Goal: Transaction & Acquisition: Obtain resource

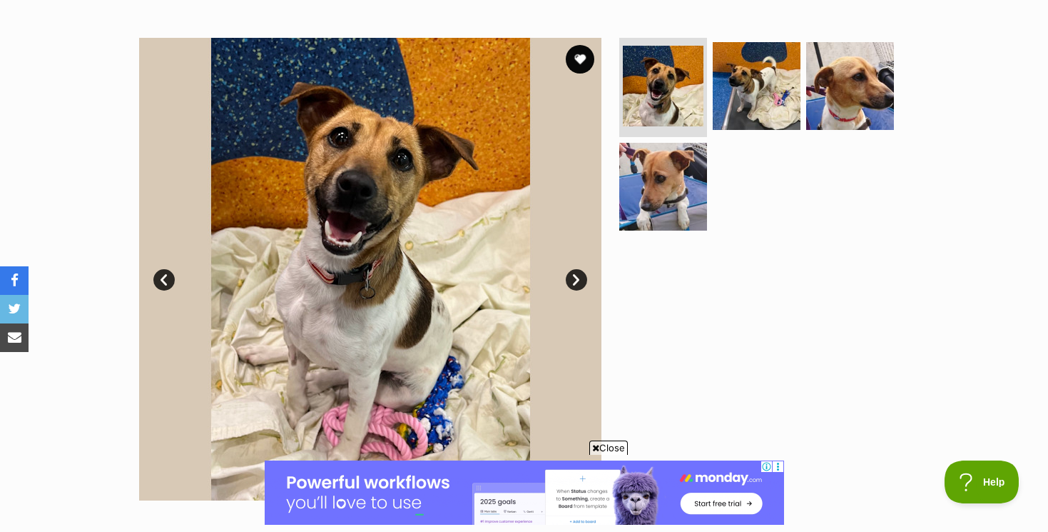
scroll to position [258, 0]
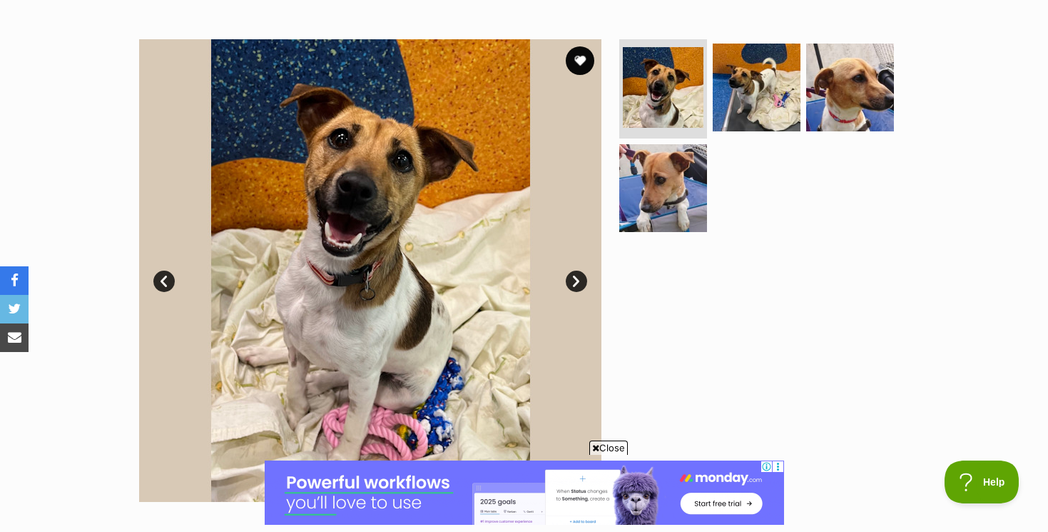
click at [576, 278] on link "Next" at bounding box center [576, 280] width 21 height 21
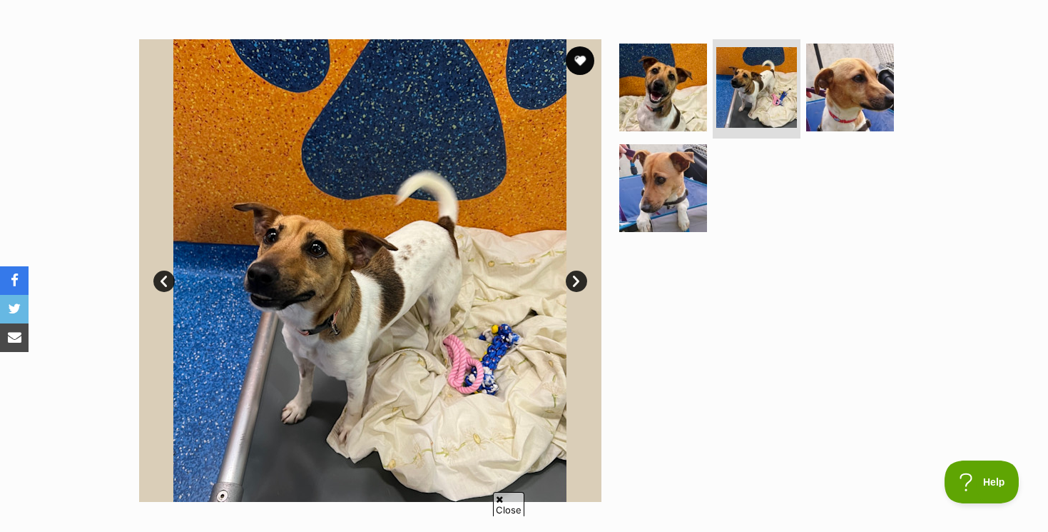
click at [576, 278] on link "Next" at bounding box center [576, 280] width 21 height 21
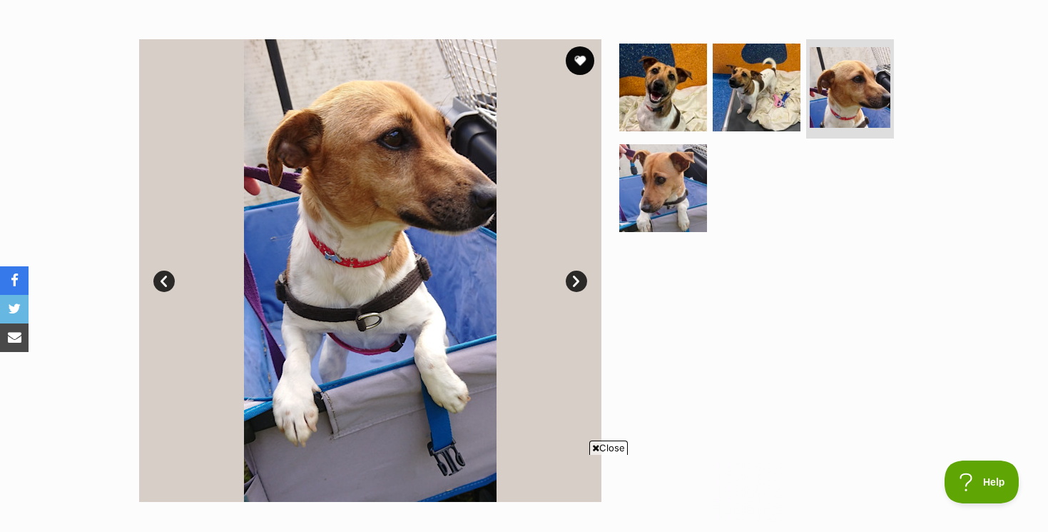
click at [576, 278] on link "Next" at bounding box center [576, 280] width 21 height 21
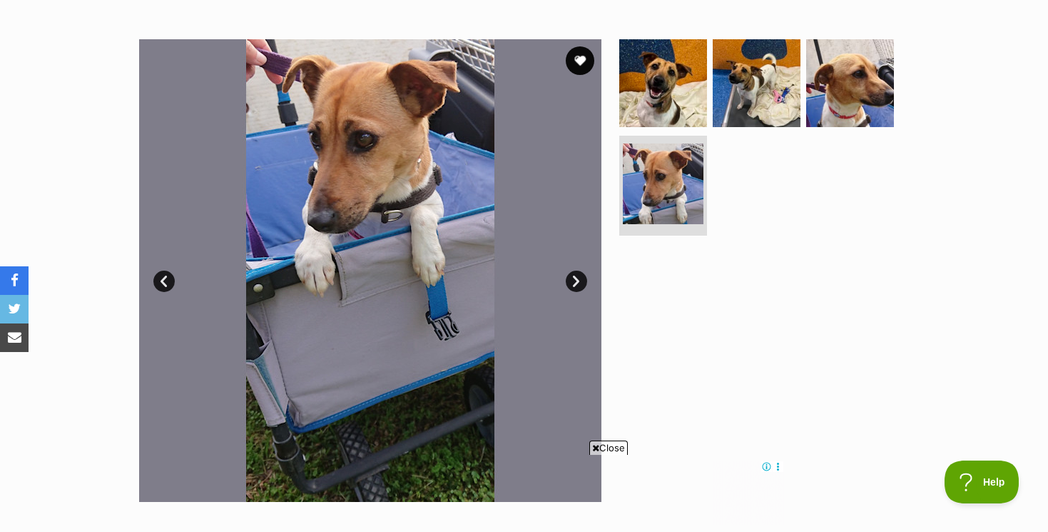
click at [576, 278] on link "Next" at bounding box center [576, 280] width 21 height 21
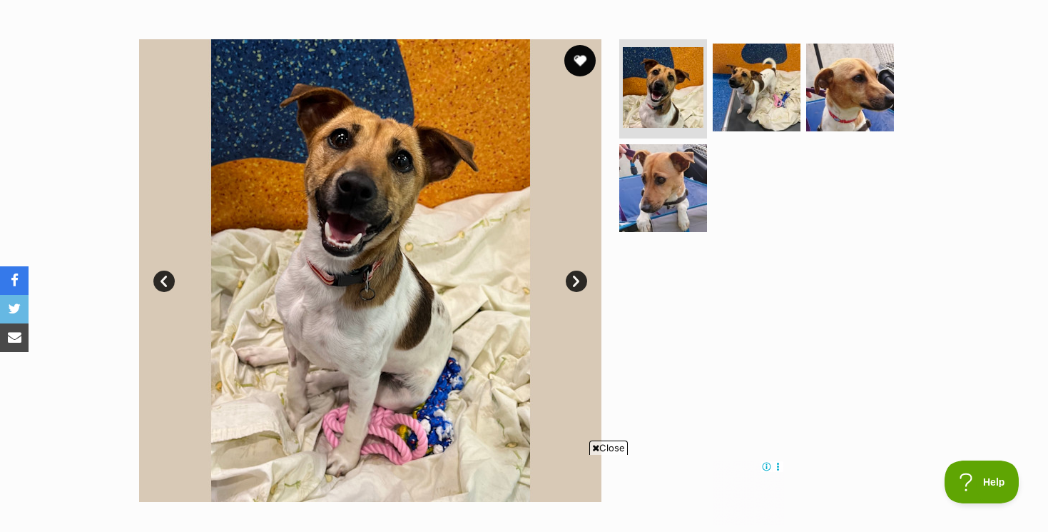
click at [578, 60] on button "favourite" at bounding box center [579, 60] width 31 height 31
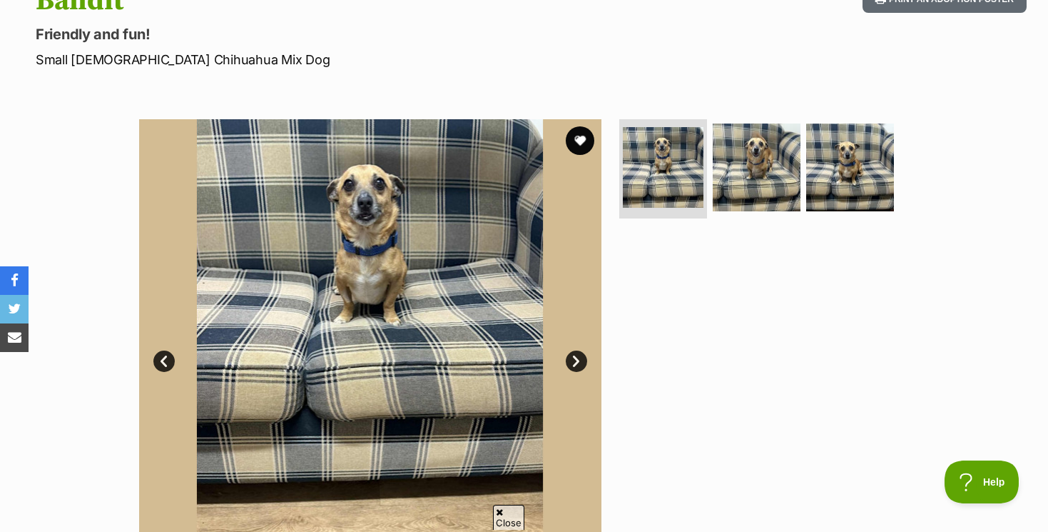
scroll to position [200, 0]
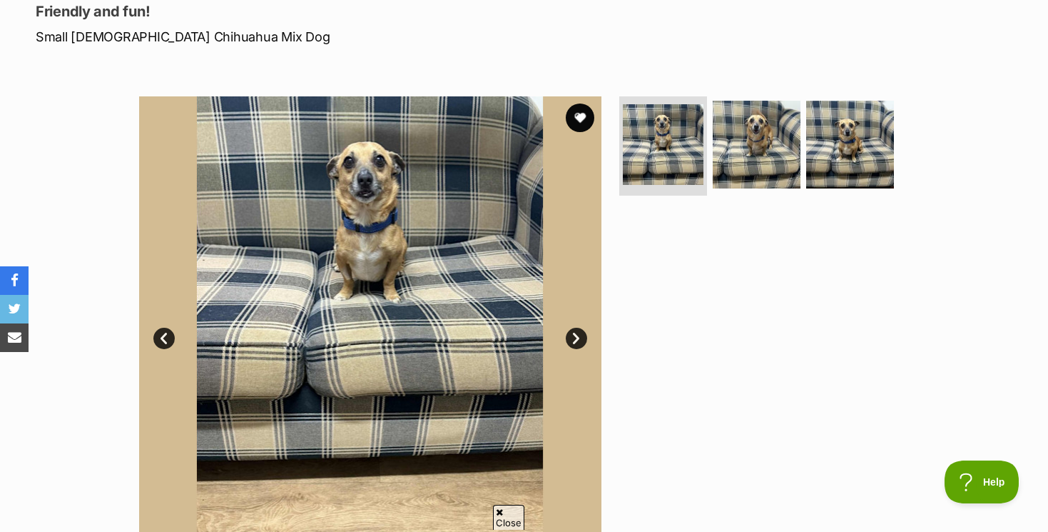
click at [576, 334] on link "Next" at bounding box center [576, 337] width 21 height 21
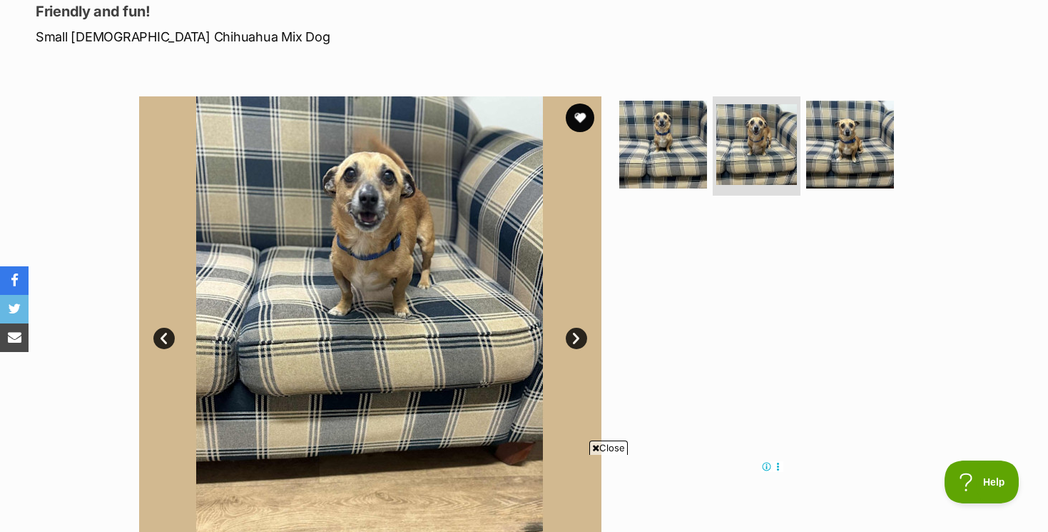
scroll to position [0, 0]
click at [576, 334] on link "Next" at bounding box center [576, 337] width 21 height 21
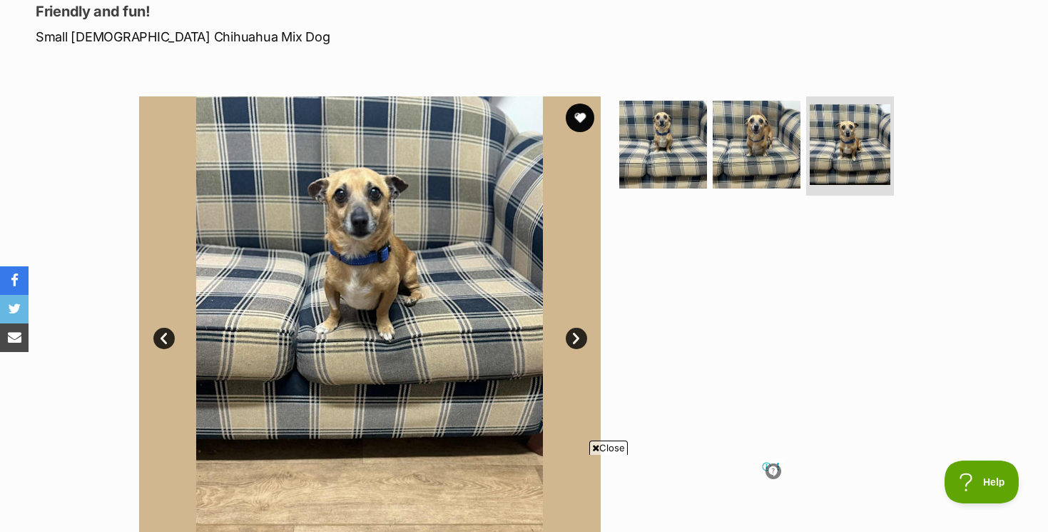
click at [576, 334] on link "Next" at bounding box center [576, 337] width 21 height 21
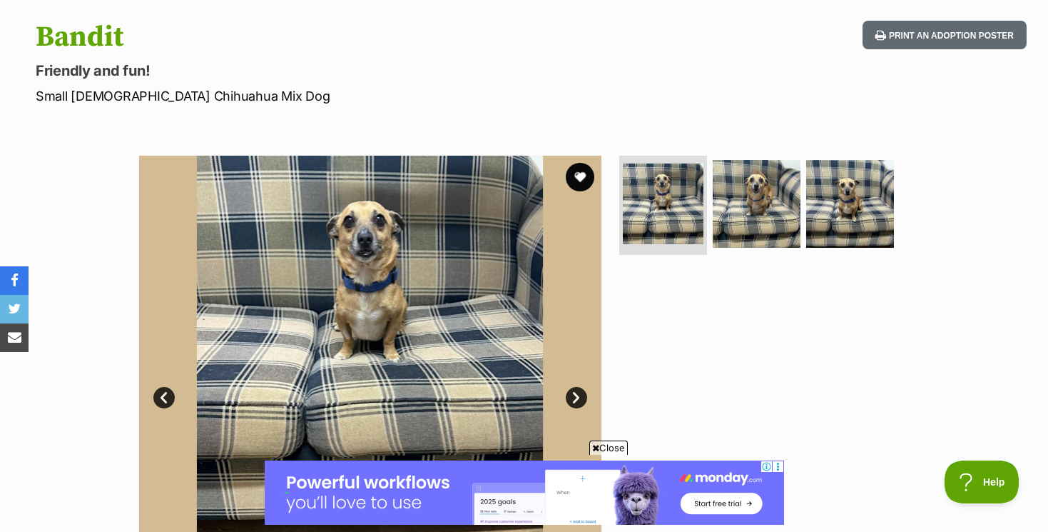
scroll to position [129, 0]
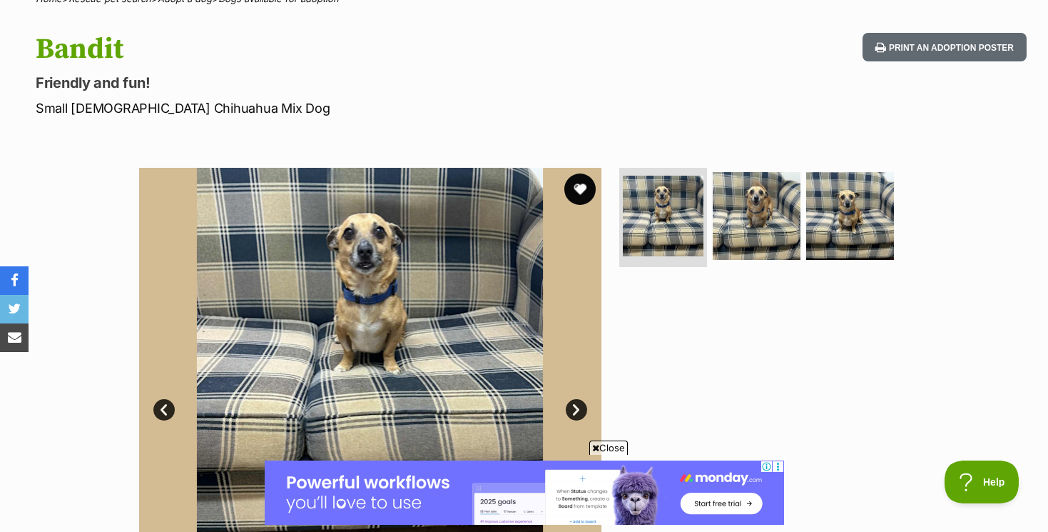
click at [582, 184] on button "favourite" at bounding box center [579, 188] width 31 height 31
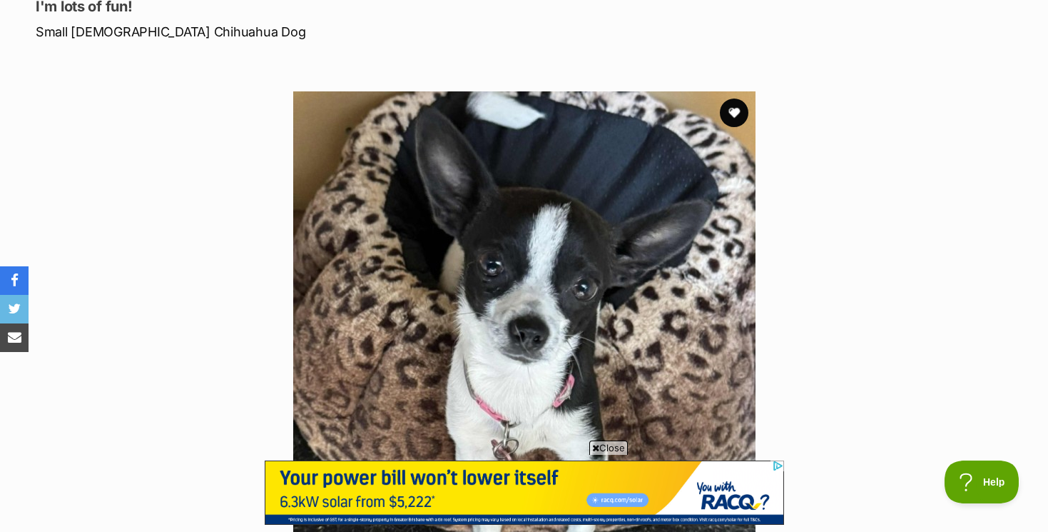
scroll to position [203, 0]
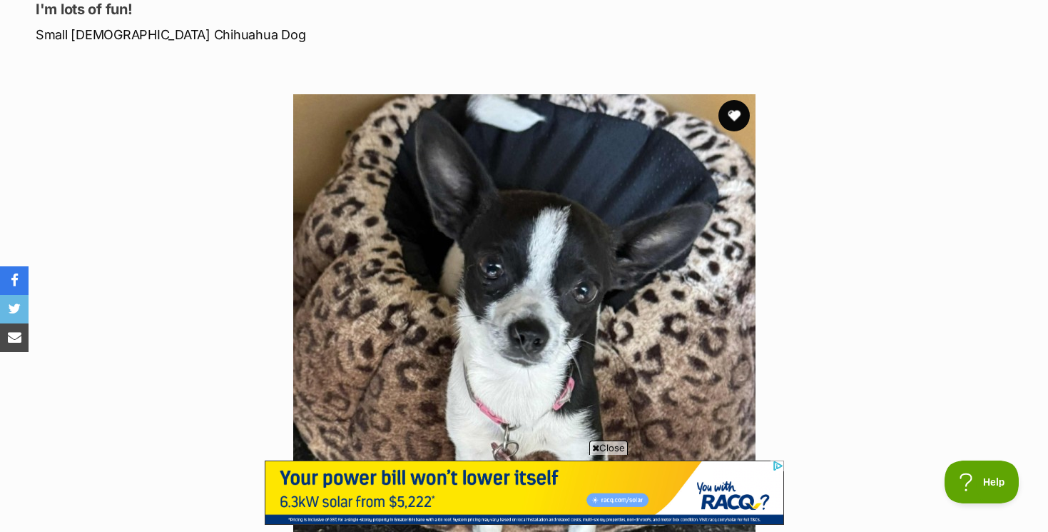
click at [735, 113] on button "favourite" at bounding box center [733, 115] width 31 height 31
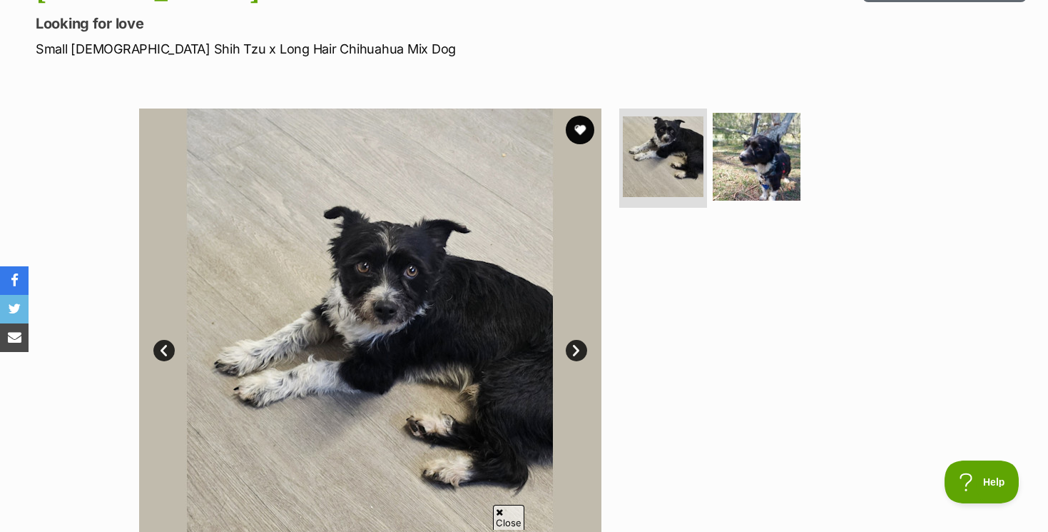
scroll to position [234, 0]
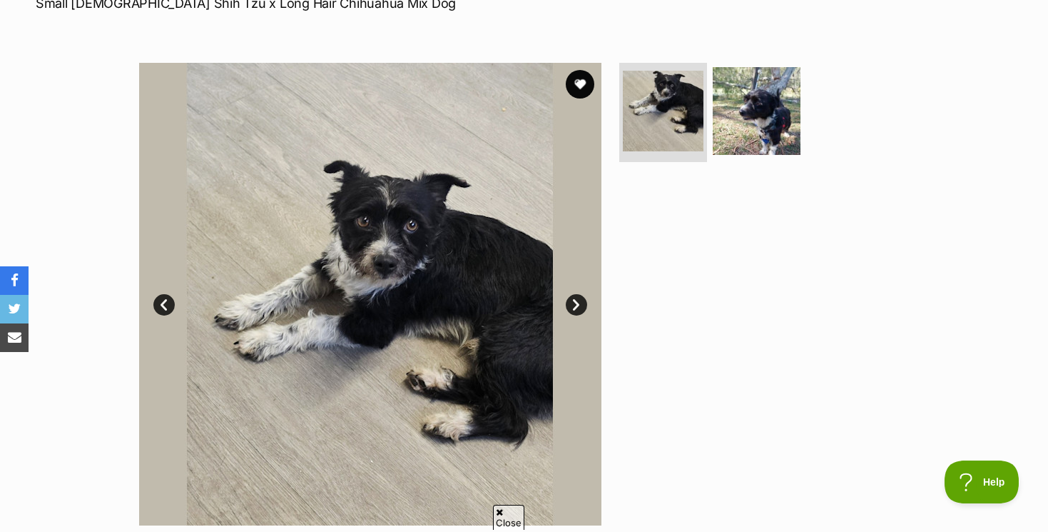
click at [575, 300] on link "Next" at bounding box center [576, 304] width 21 height 21
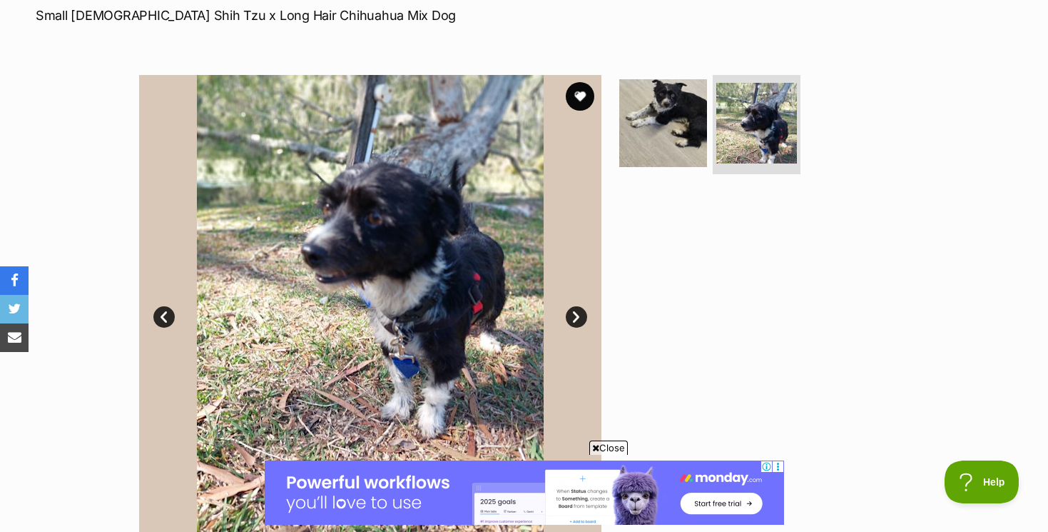
scroll to position [220, 0]
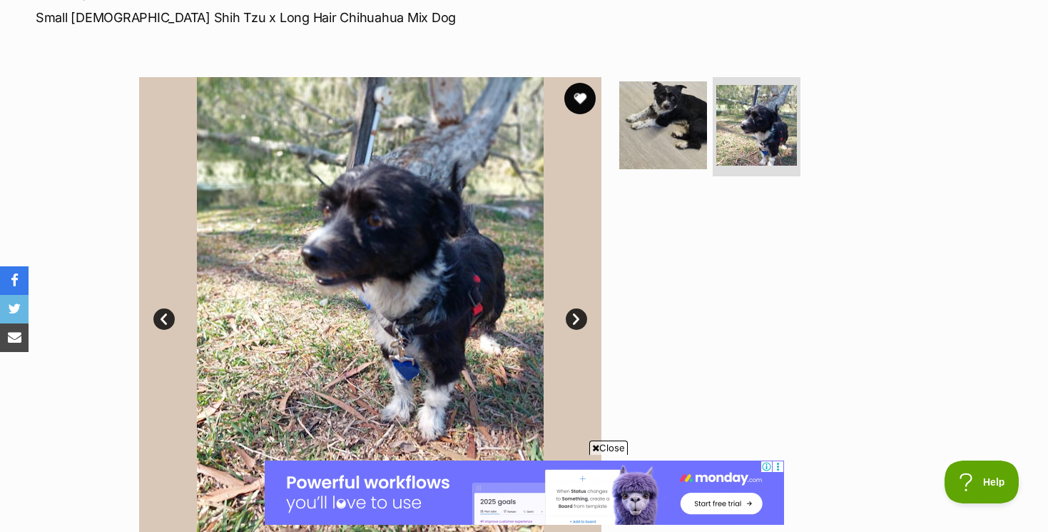
click at [578, 96] on button "favourite" at bounding box center [579, 98] width 31 height 31
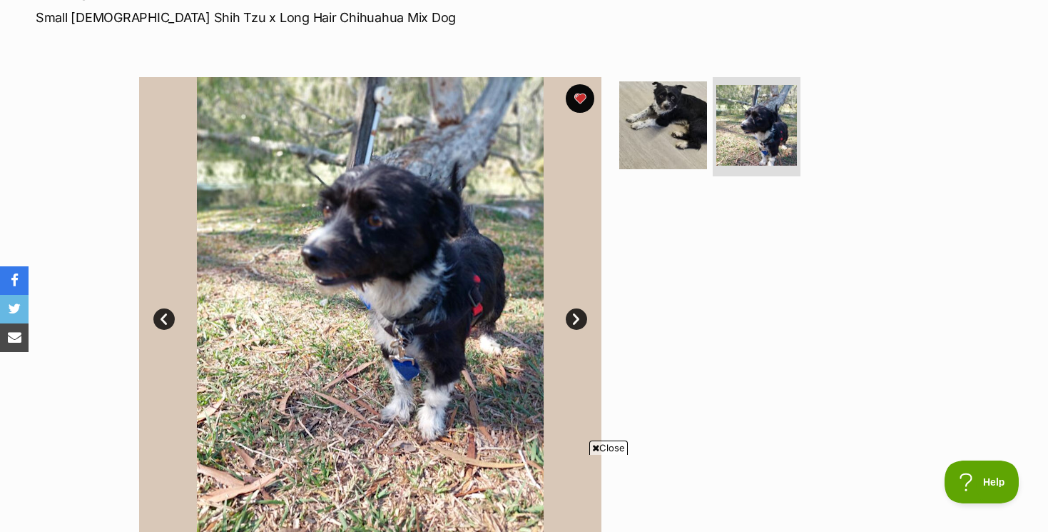
scroll to position [0, 0]
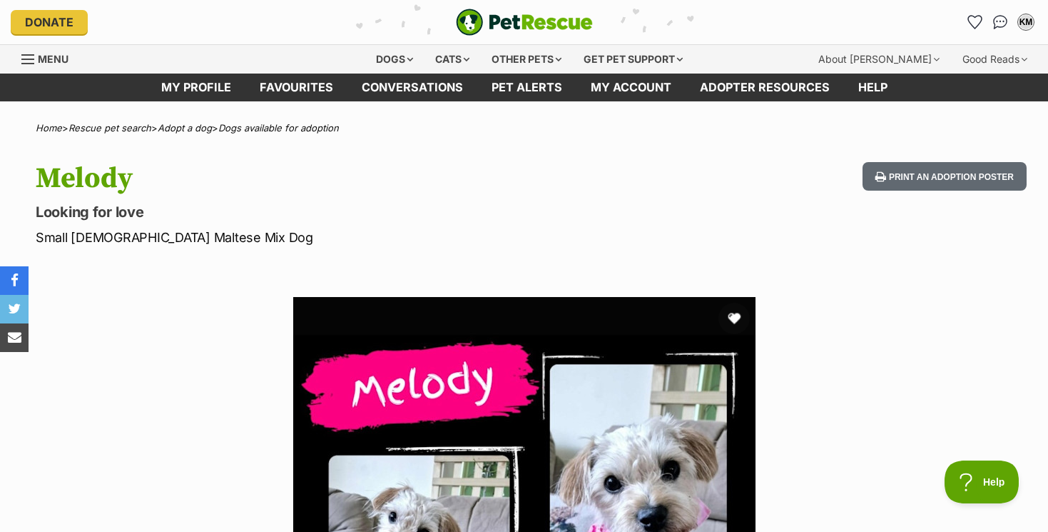
click at [734, 314] on button "favourite" at bounding box center [733, 318] width 31 height 31
click at [972, 21] on icon "Favourites" at bounding box center [974, 22] width 17 height 16
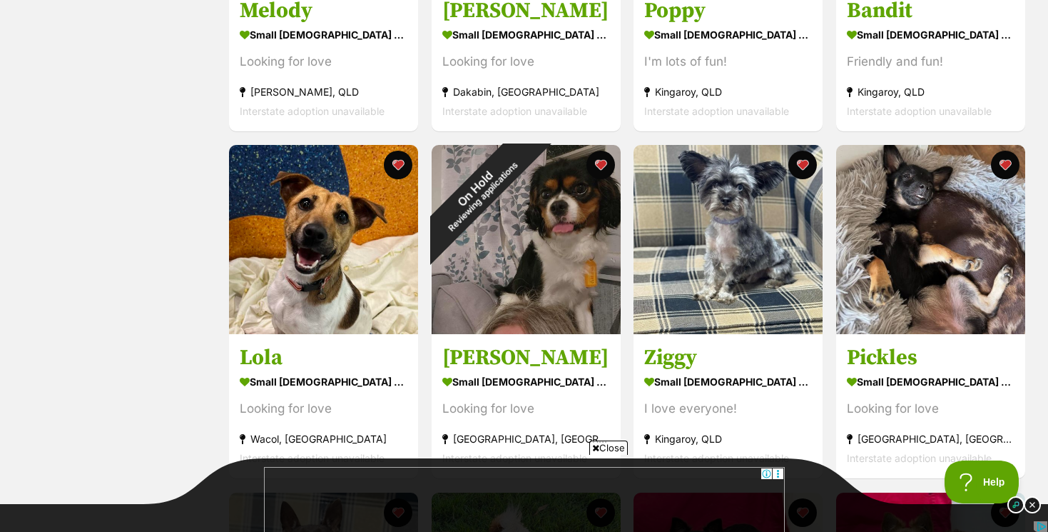
scroll to position [497, 0]
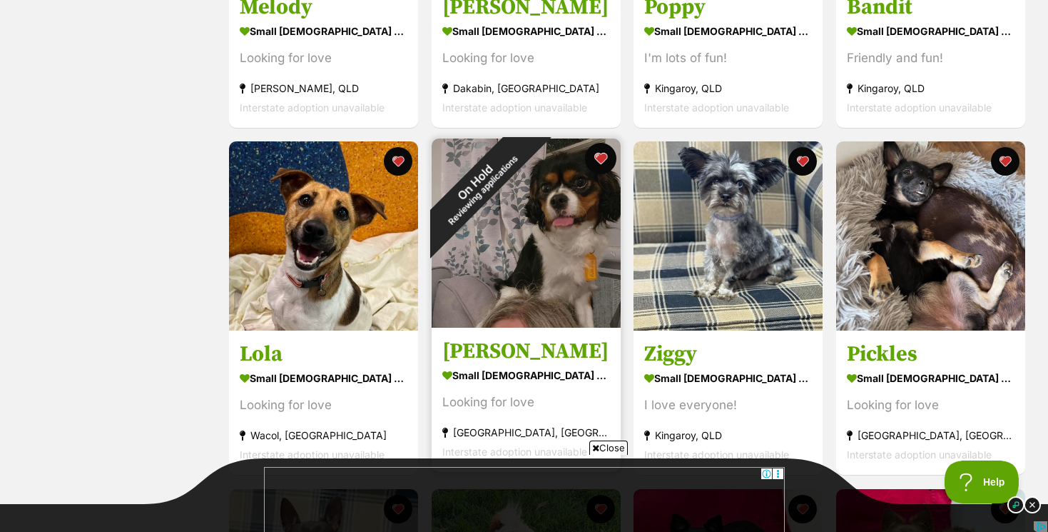
click at [601, 156] on button "favourite" at bounding box center [599, 158] width 31 height 31
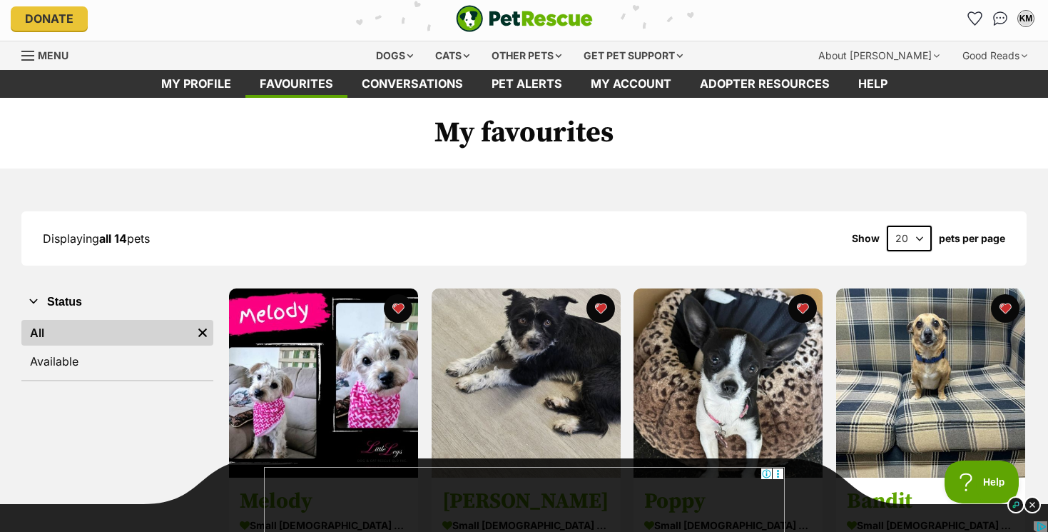
scroll to position [0, 0]
